Goal: Navigation & Orientation: Find specific page/section

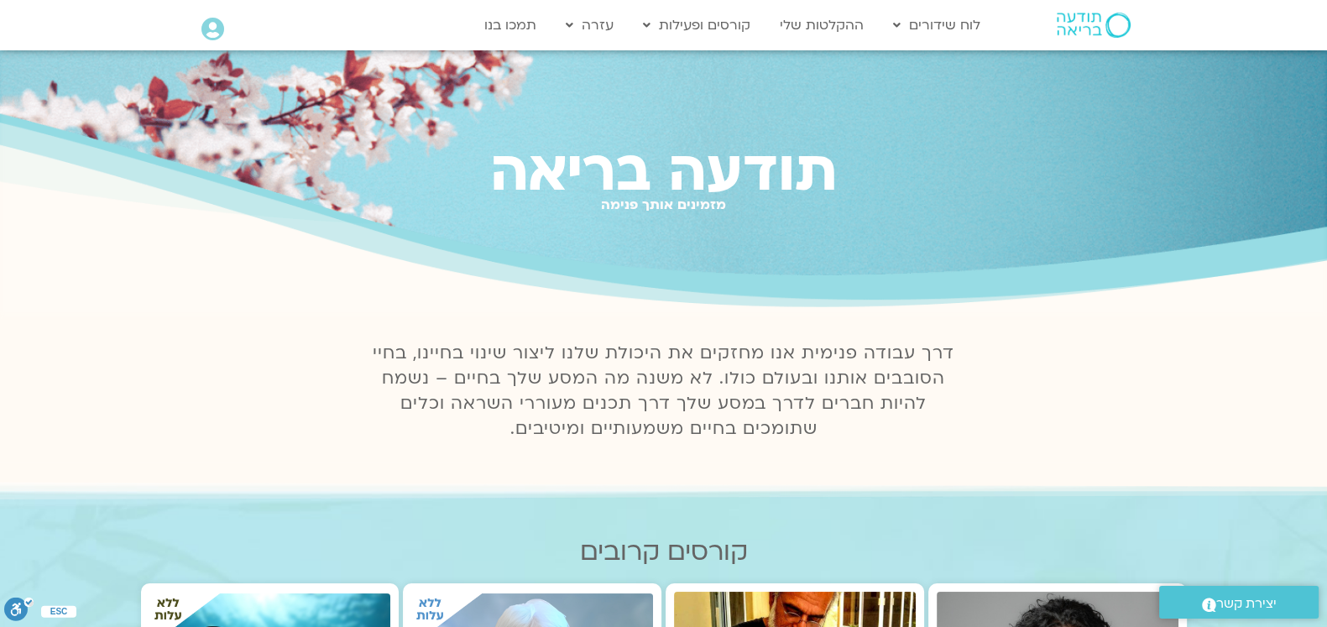
click at [747, 225] on div "מזמינים אותך פנימה" at bounding box center [663, 219] width 1327 height 15
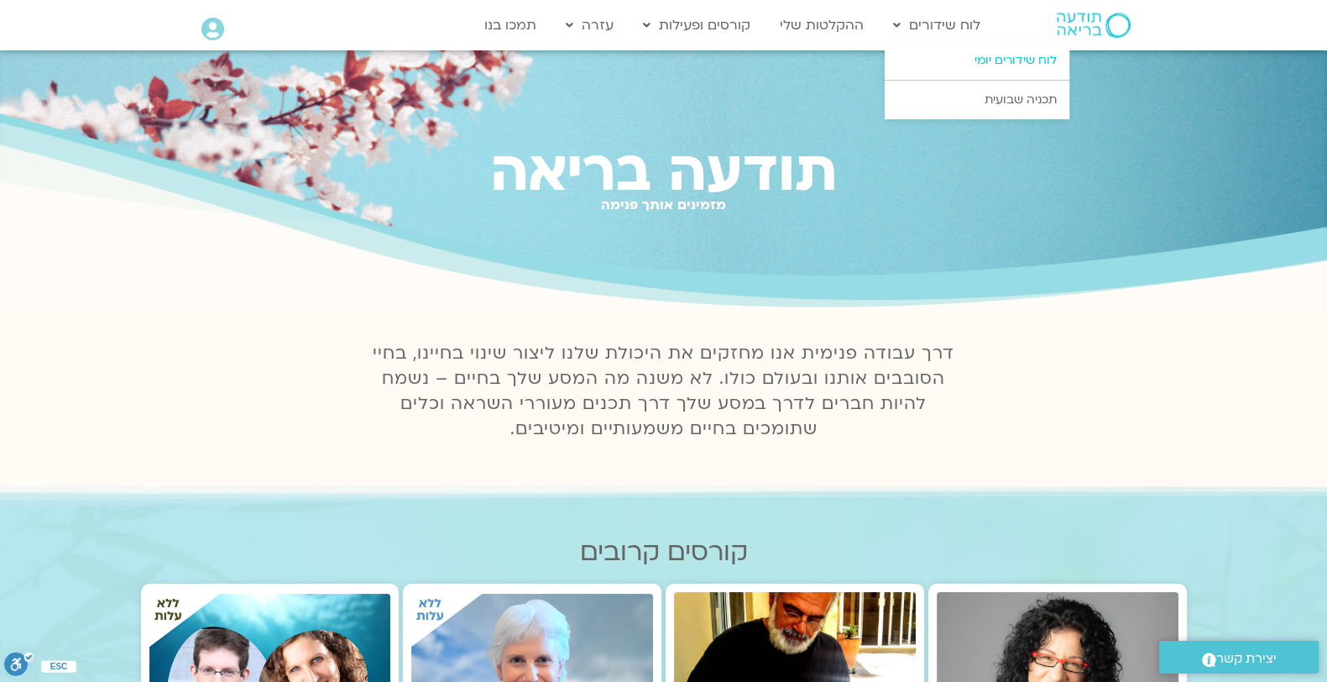
click at [957, 56] on link "לוח שידורים יומי" at bounding box center [977, 60] width 185 height 39
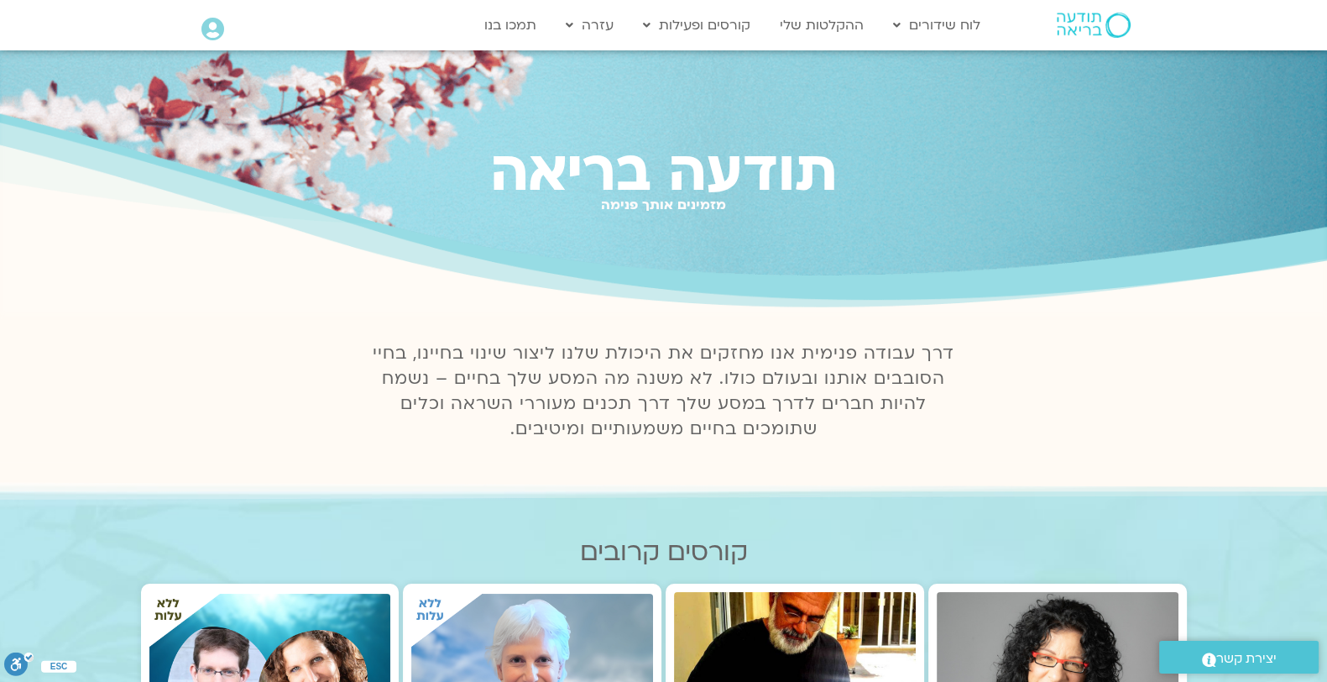
scroll to position [349, 0]
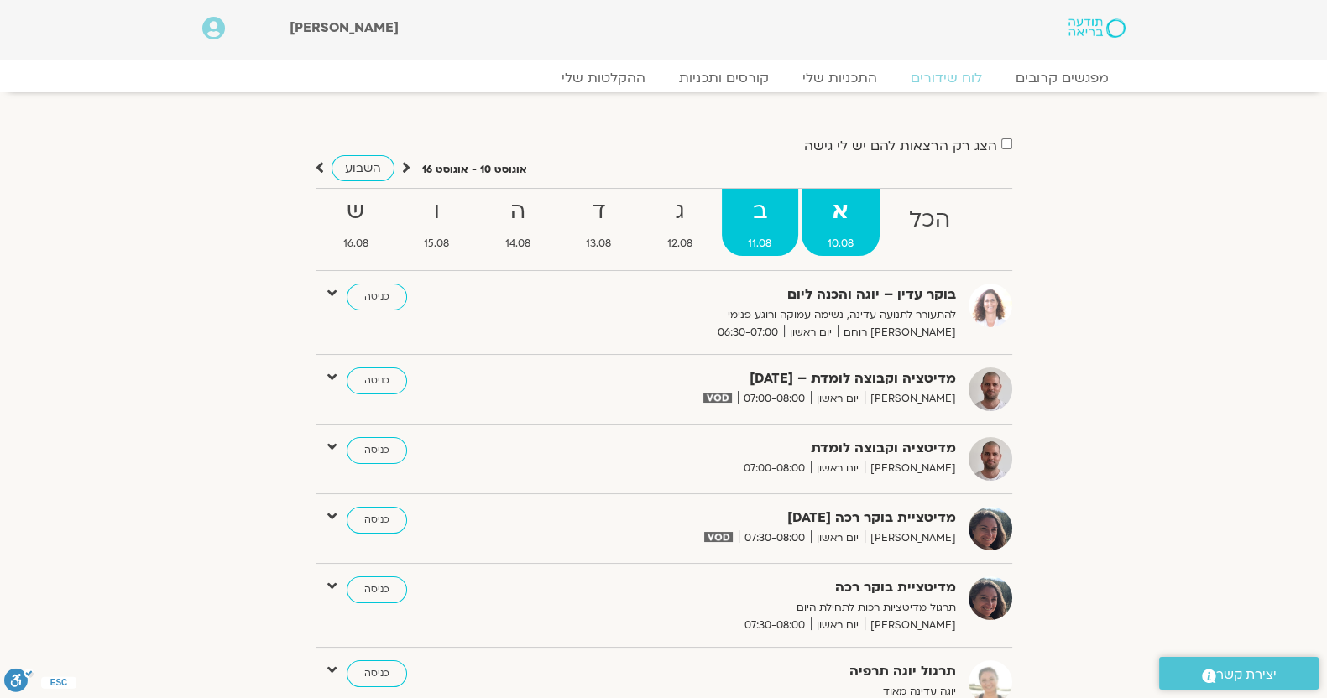
click at [780, 203] on strong "ב" at bounding box center [760, 212] width 76 height 38
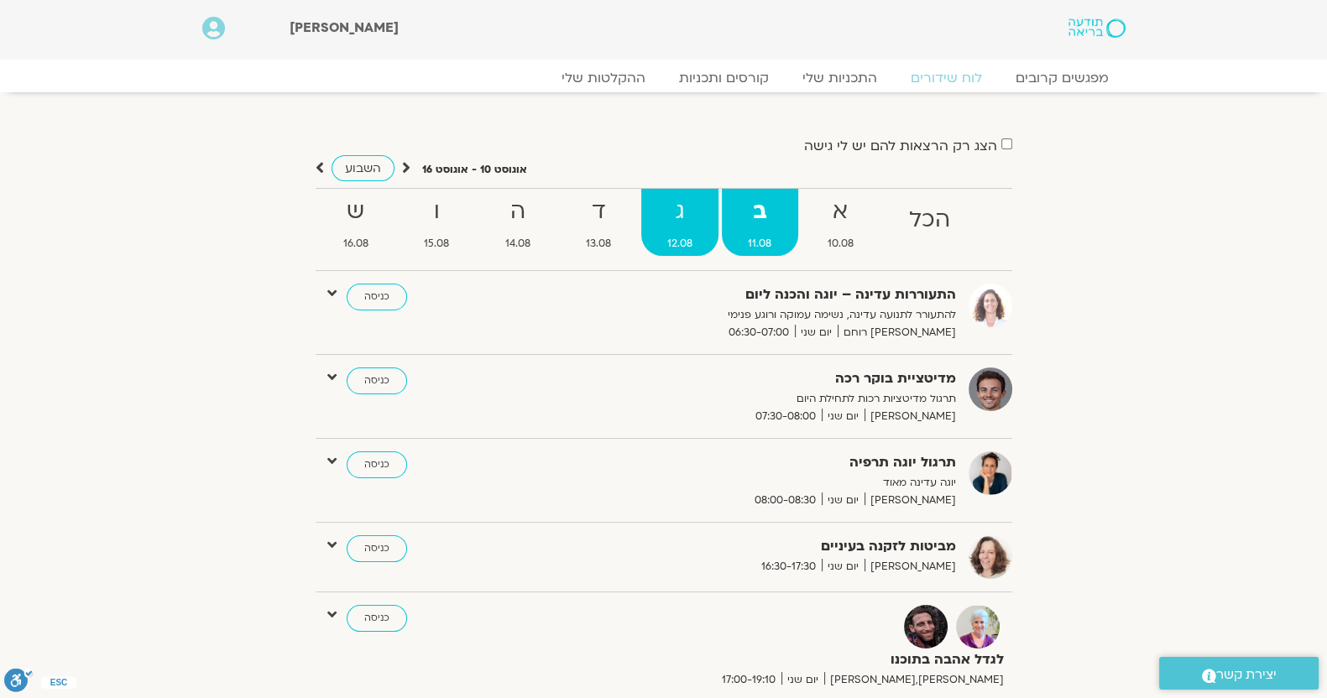
click at [672, 207] on strong "ג" at bounding box center [680, 212] width 78 height 38
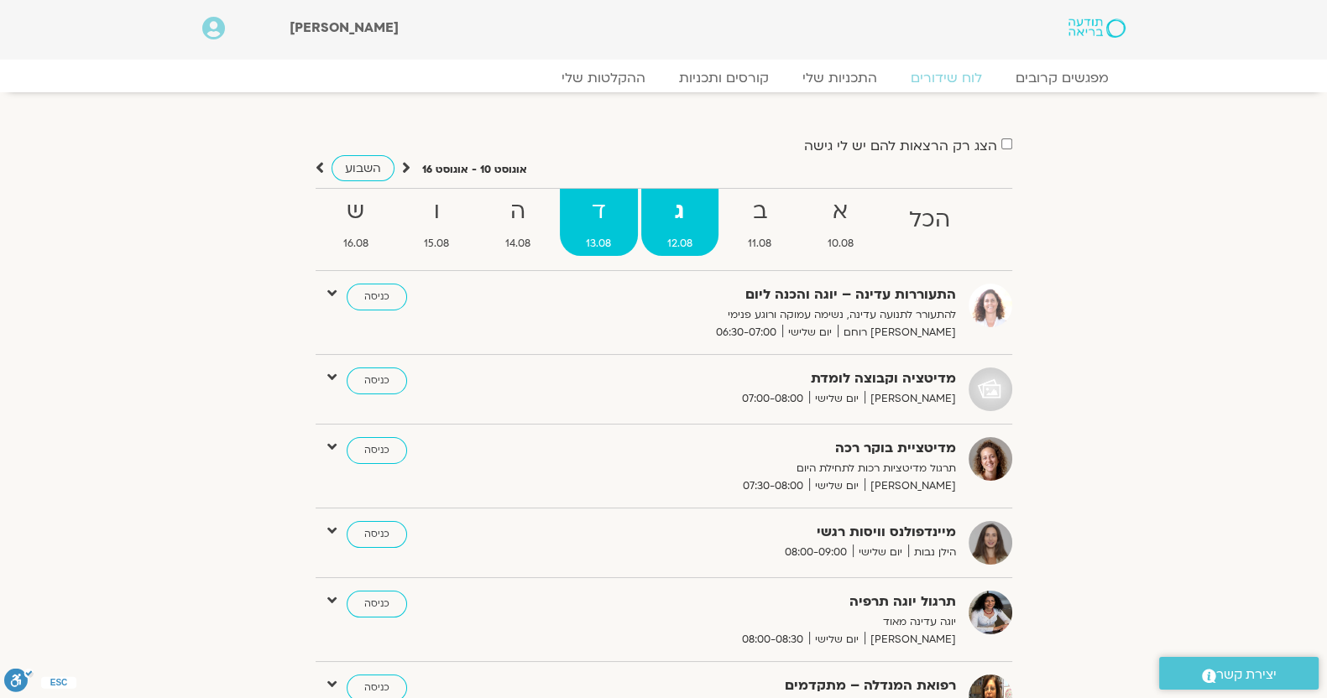
click at [604, 212] on strong "ד" at bounding box center [599, 212] width 78 height 38
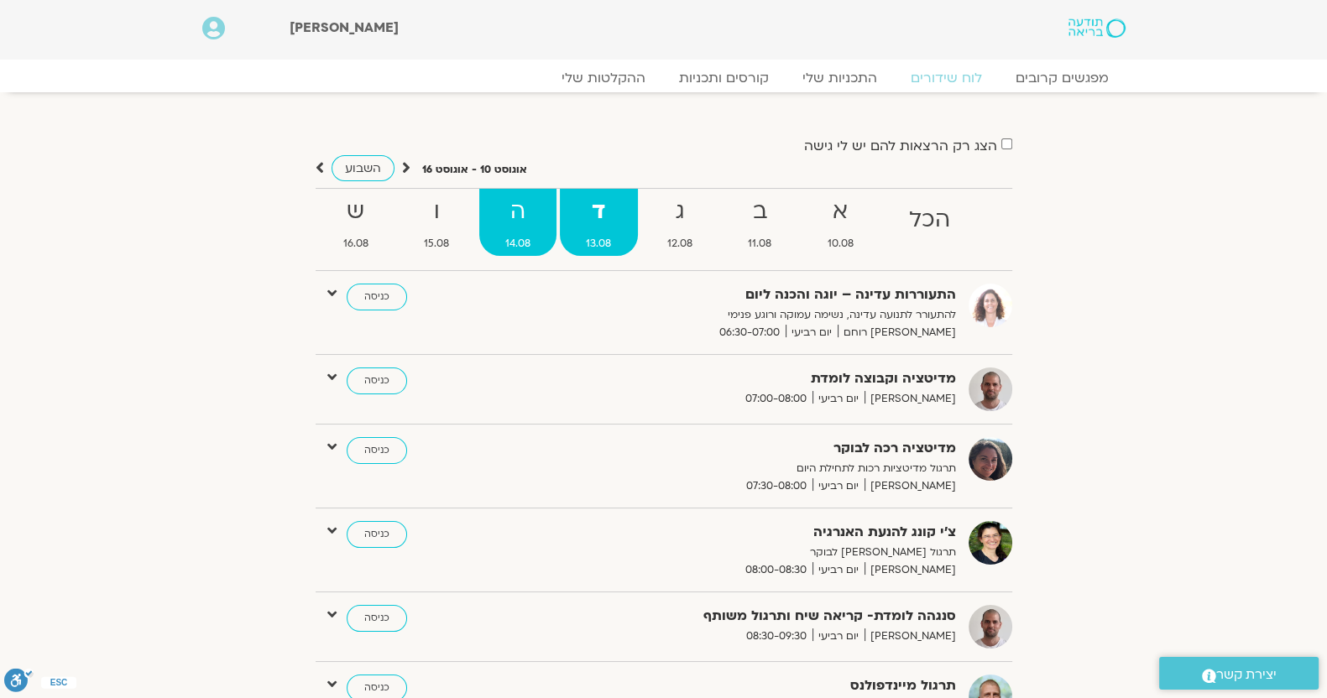
click at [489, 212] on strong "ה" at bounding box center [518, 212] width 78 height 38
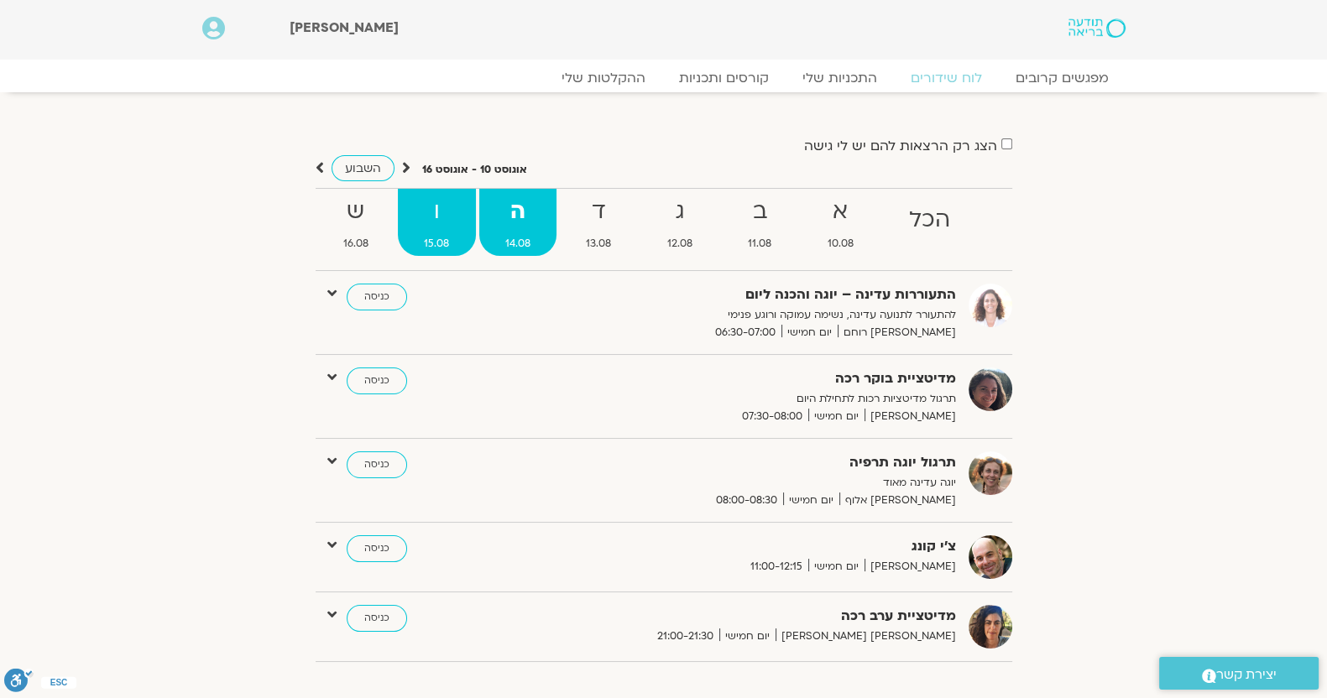
click at [398, 221] on strong "ו" at bounding box center [437, 212] width 78 height 38
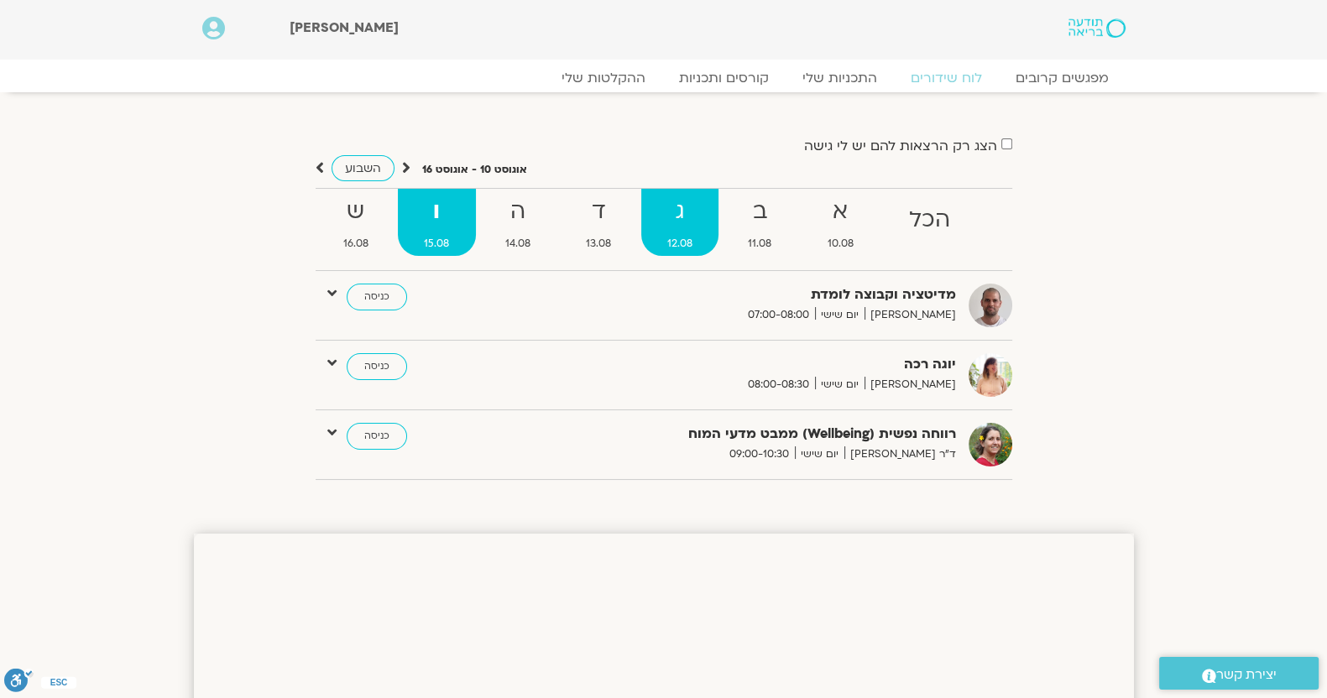
click at [697, 221] on strong "ג" at bounding box center [680, 212] width 78 height 38
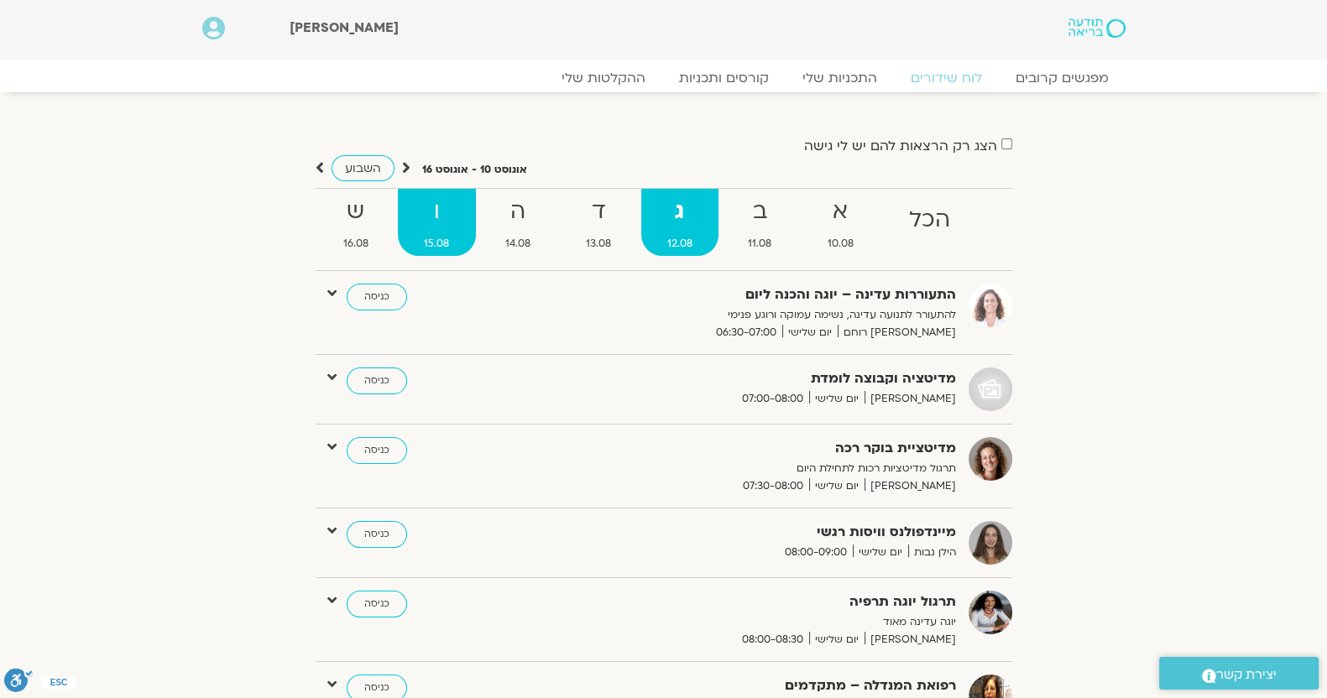
click at [398, 248] on span "15.08" at bounding box center [437, 244] width 78 height 18
click at [458, 241] on span "15.08" at bounding box center [437, 244] width 78 height 18
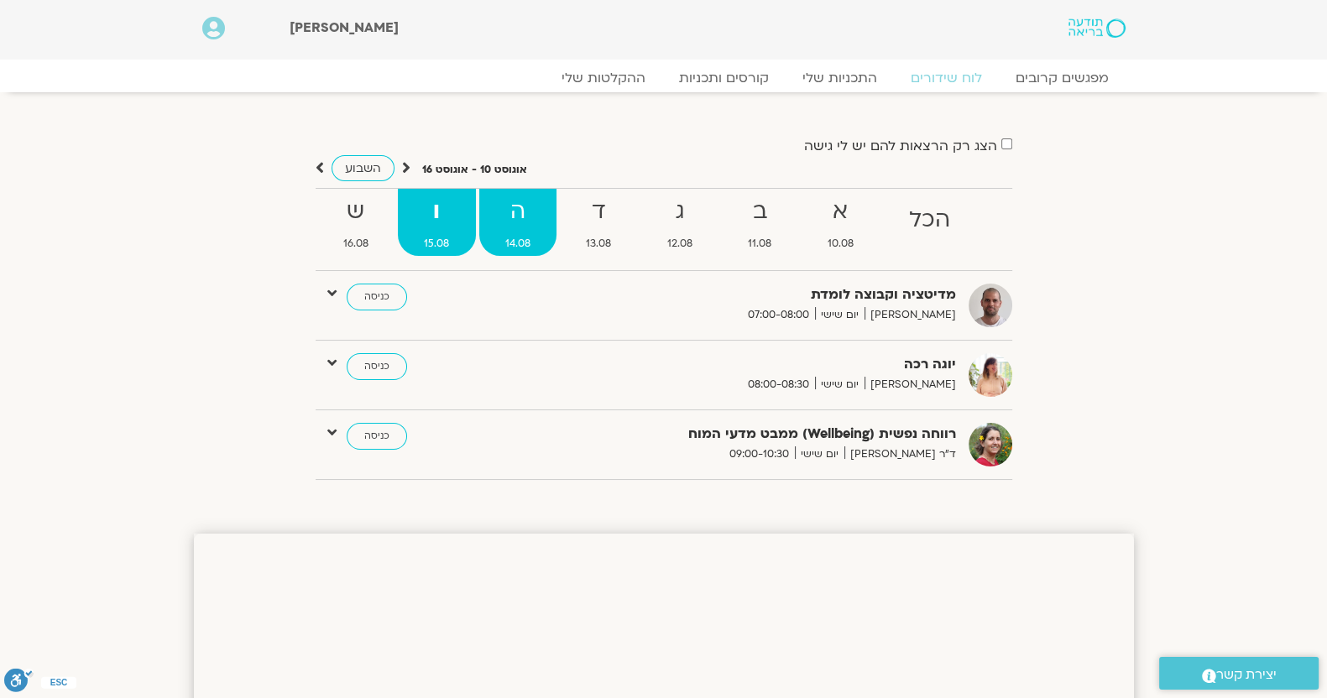
click at [536, 235] on span "14.08" at bounding box center [518, 244] width 78 height 18
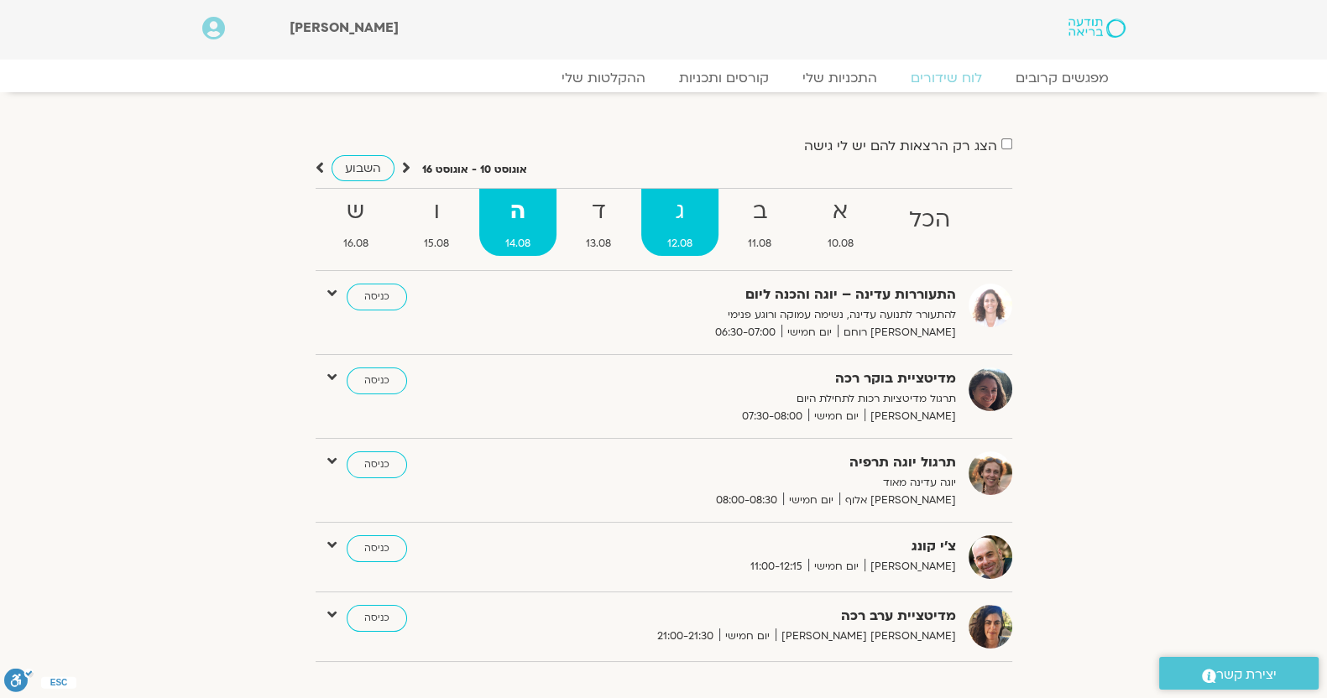
click at [702, 221] on strong "ג" at bounding box center [680, 212] width 78 height 38
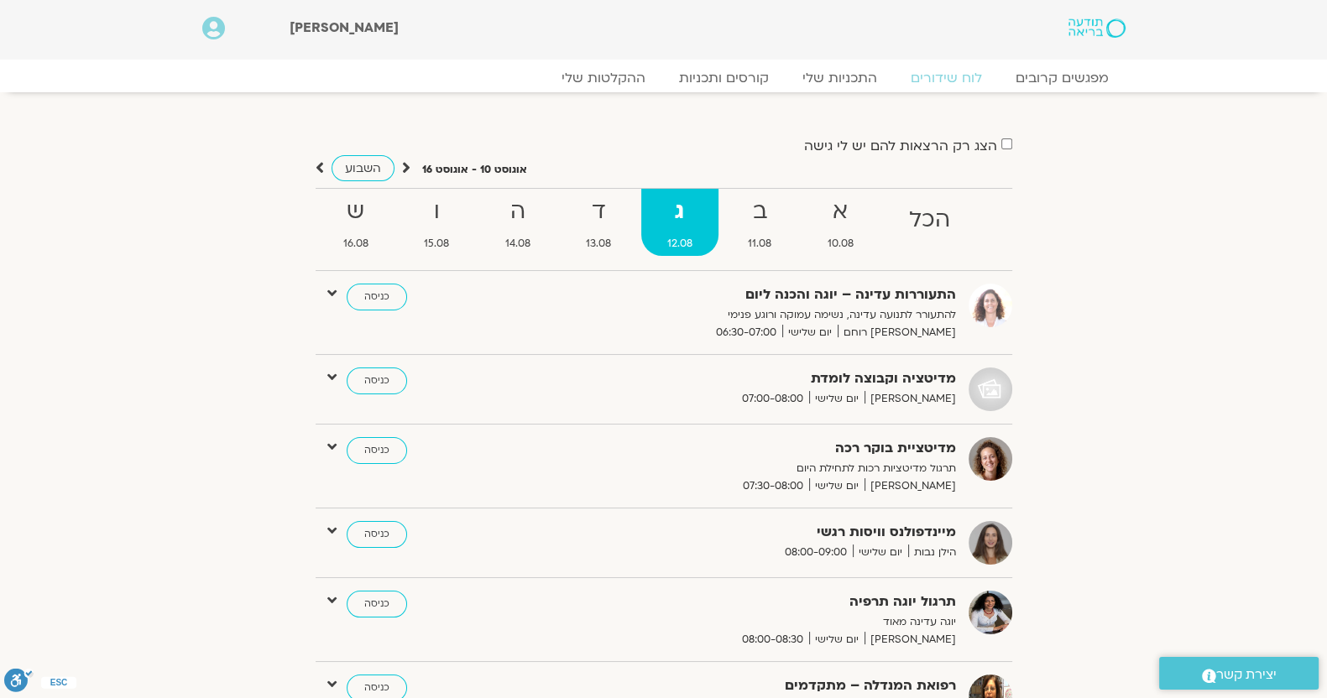
click at [800, 237] on ul "הכל א 10.08 ב 11.08 ג 12.08 ד 13.08 ה 14.08 ו 15.08 ש 16.08" at bounding box center [664, 229] width 697 height 83
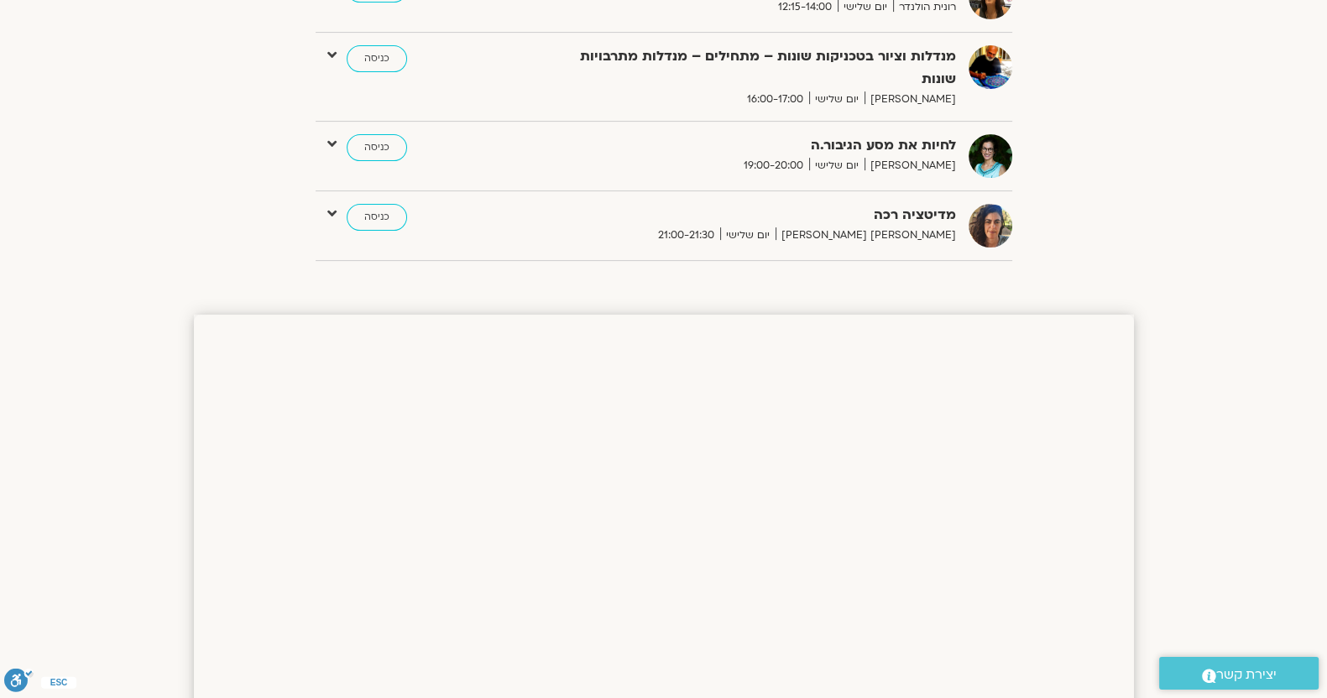
scroll to position [175, 0]
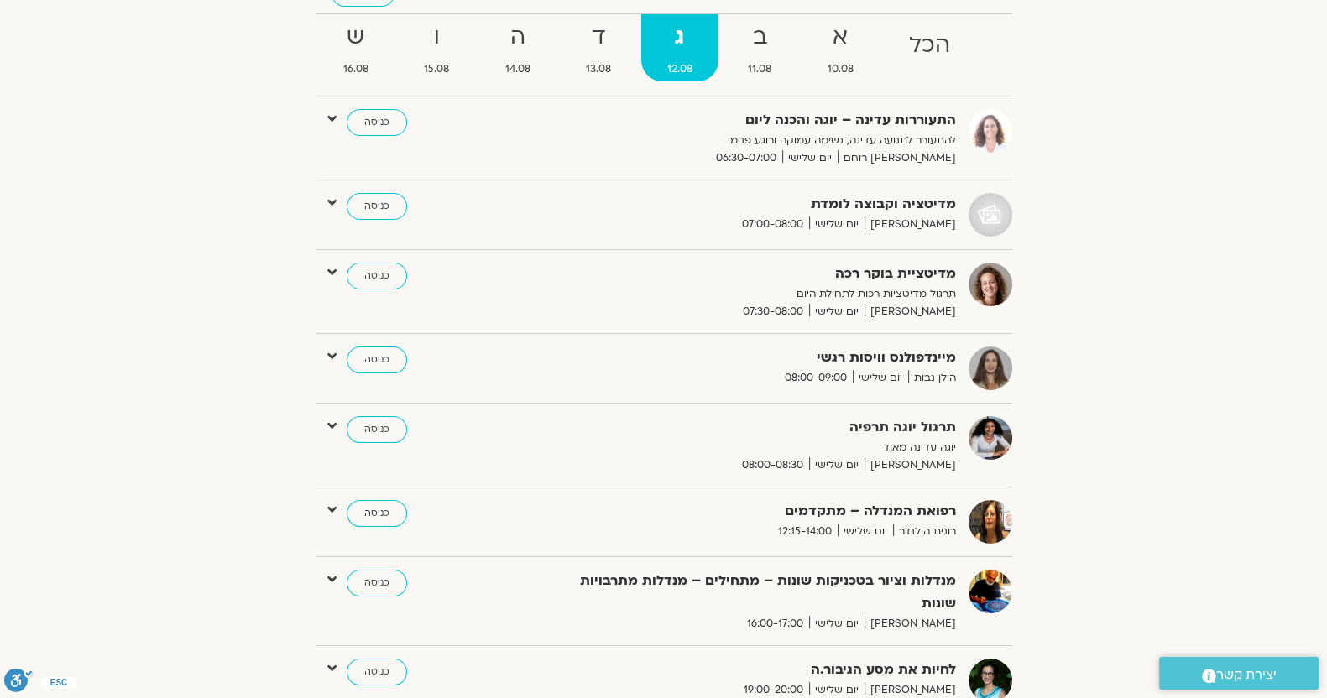
click at [764, 81] on ul "הכל א 10.08 ב 11.08 ג 12.08 ד 13.08 ה 14.08 ו 15.08 ש 16.08" at bounding box center [664, 54] width 697 height 83
click at [764, 69] on span "11.08" at bounding box center [760, 69] width 76 height 18
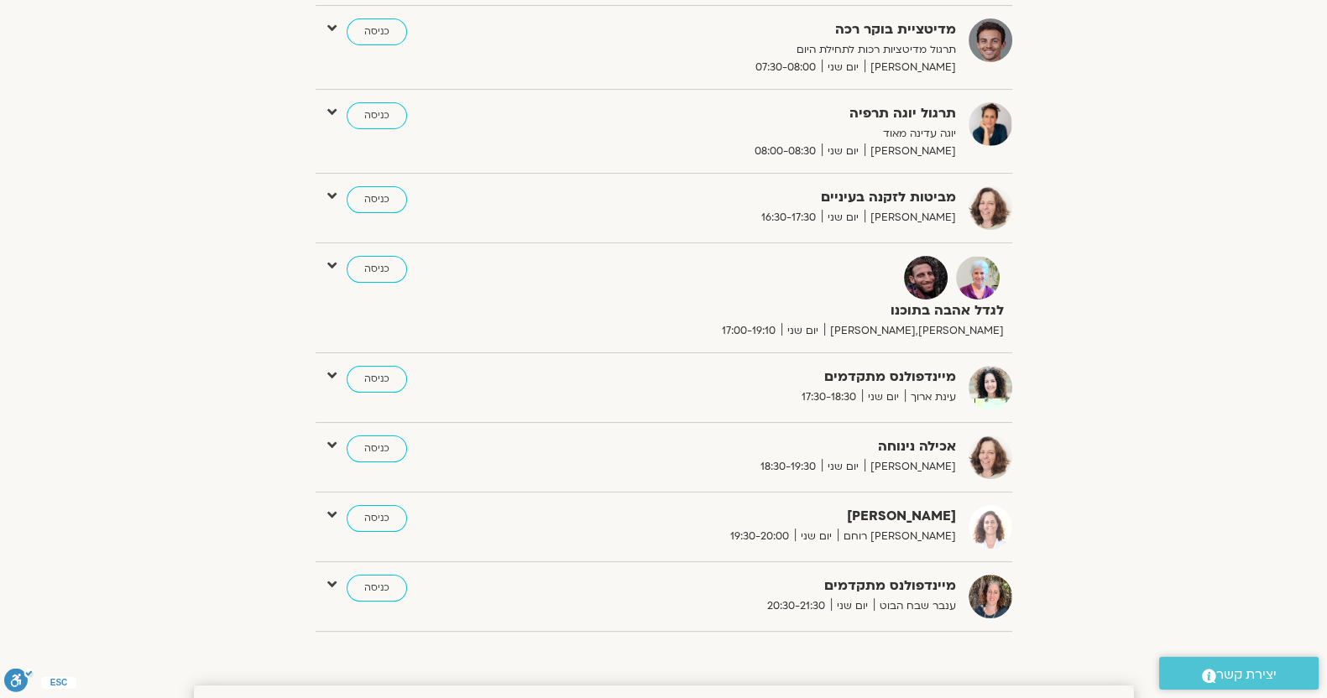
scroll to position [0, 0]
